Goal: Find specific page/section: Find specific page/section

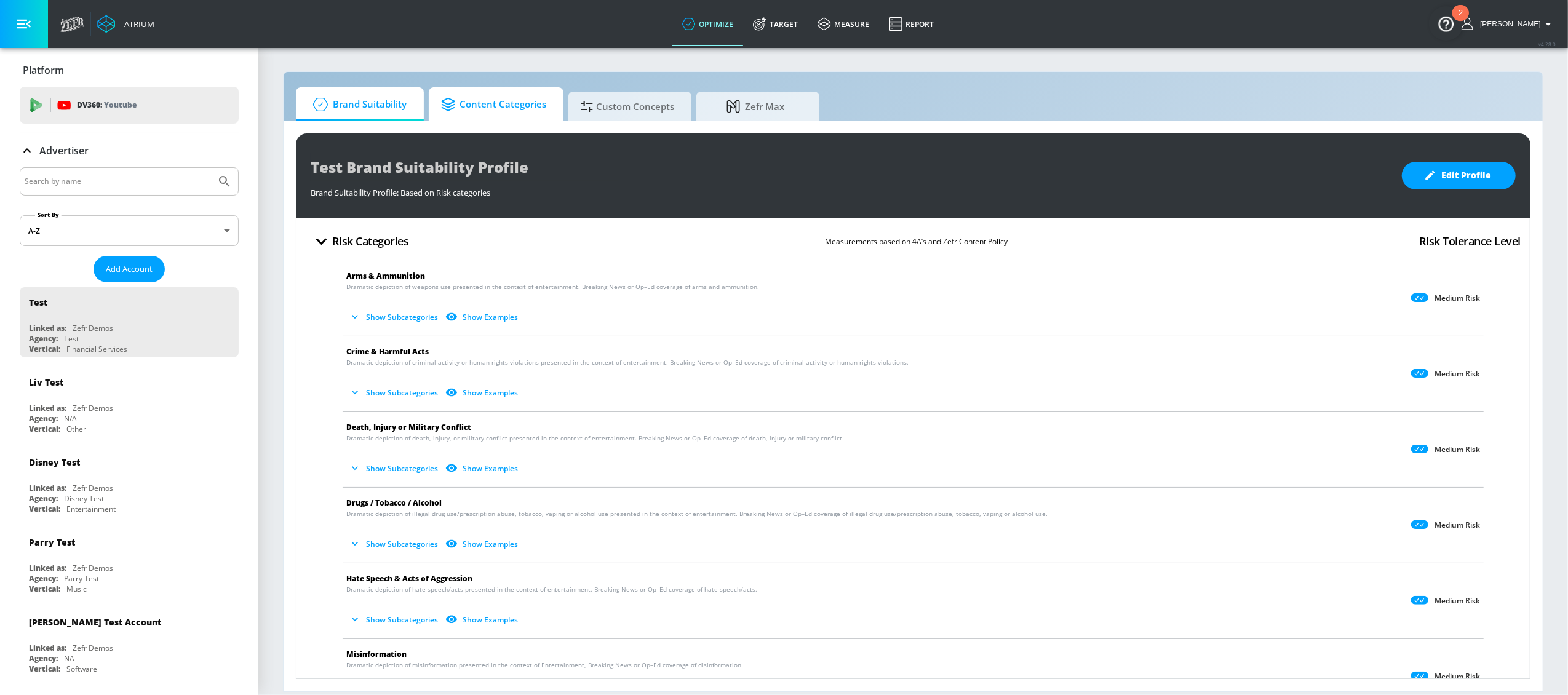
click at [504, 108] on span "Content Categories" at bounding box center [493, 104] width 106 height 29
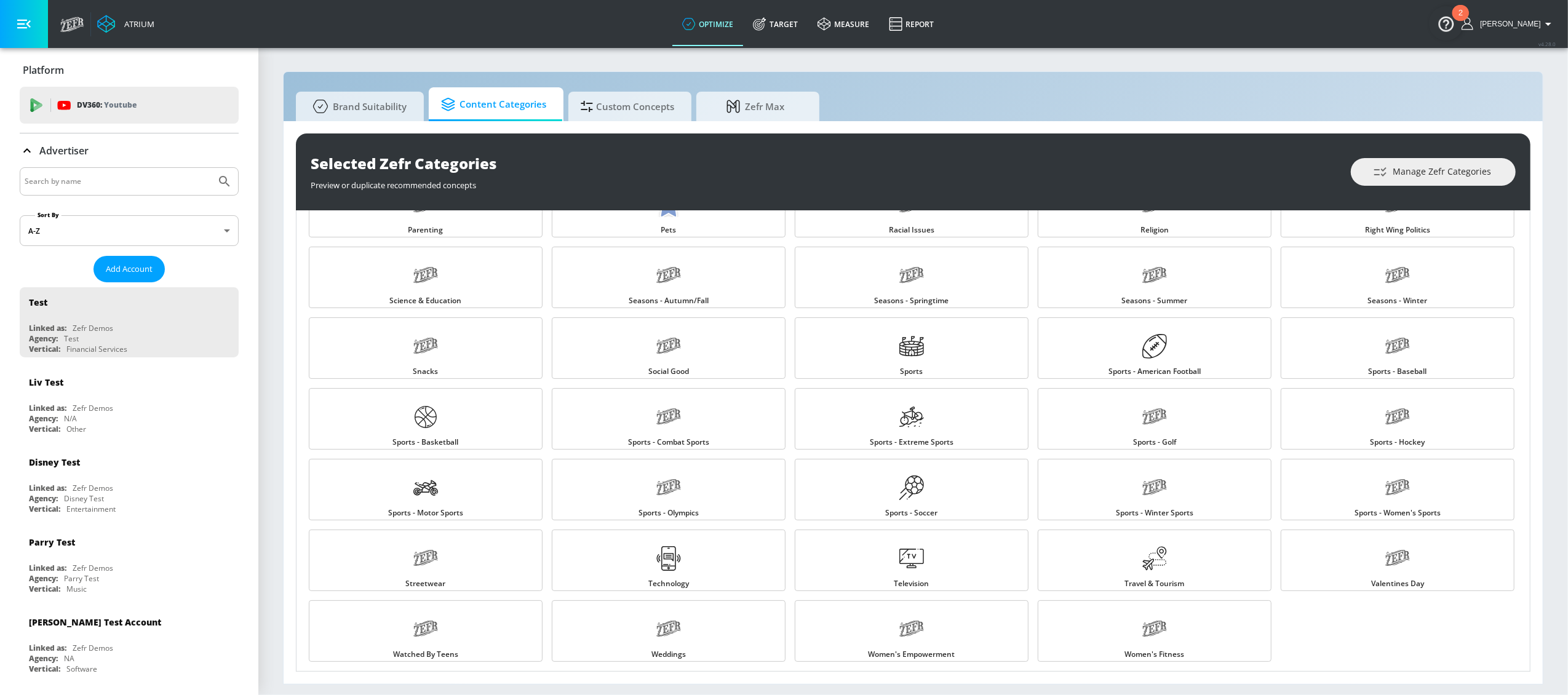
scroll to position [1113, 0]
